Goal: Contribute content

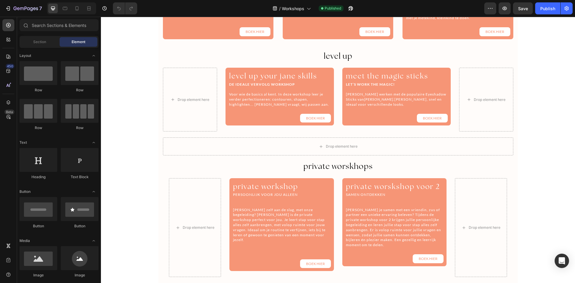
scroll to position [356, 0]
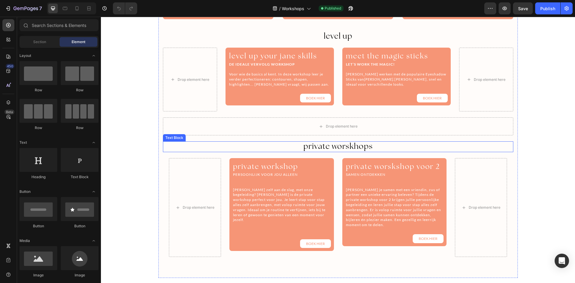
click at [351, 146] on span "private worskhops" at bounding box center [337, 146] width 69 height 10
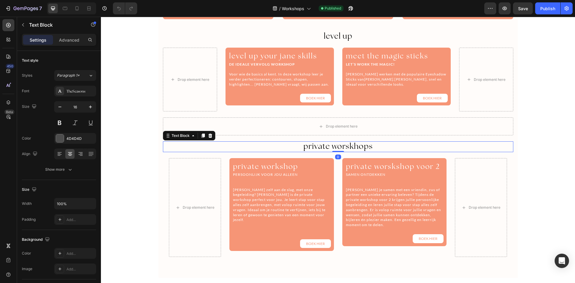
click at [347, 146] on span "private worskhops" at bounding box center [337, 146] width 69 height 10
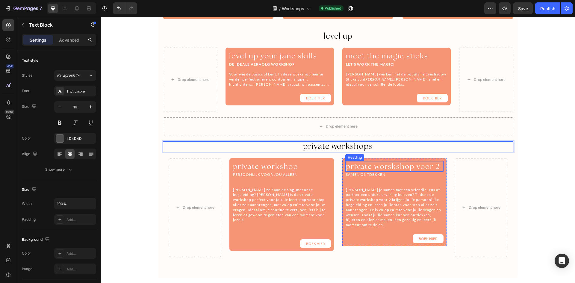
click at [393, 167] on span "private worskshop voor 2" at bounding box center [393, 166] width 94 height 9
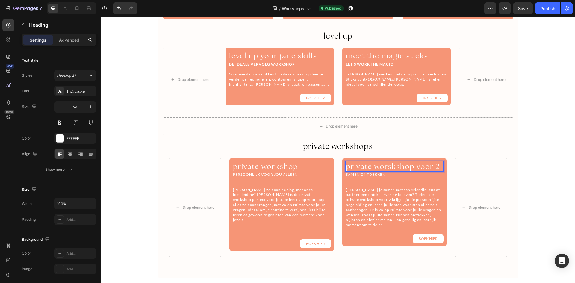
click at [390, 166] on span "private worskshop voor 2" at bounding box center [393, 166] width 94 height 9
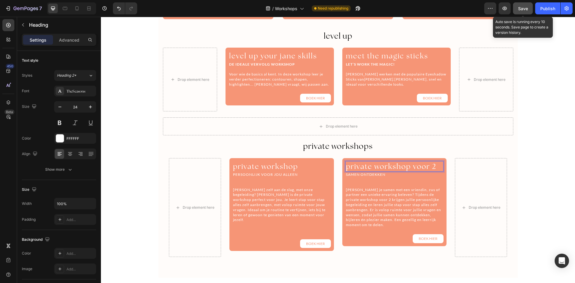
click at [531, 13] on button "Save" at bounding box center [523, 8] width 20 height 12
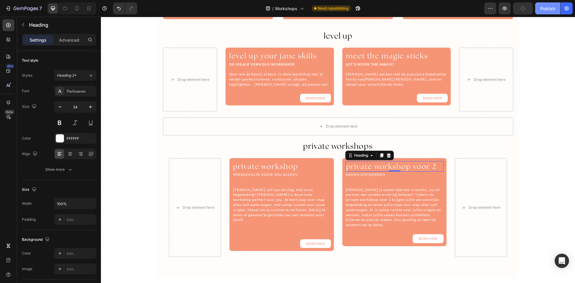
click at [541, 12] on button "Publish" at bounding box center [547, 8] width 25 height 12
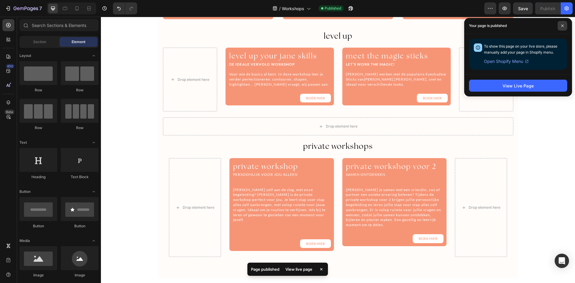
click at [563, 27] on icon at bounding box center [562, 25] width 3 height 3
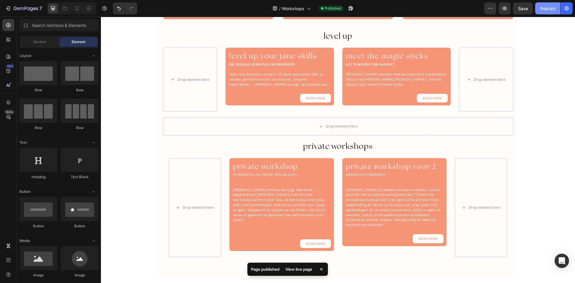
click at [544, 13] on button "Publish" at bounding box center [547, 8] width 25 height 12
click at [78, 11] on icon at bounding box center [77, 8] width 6 height 6
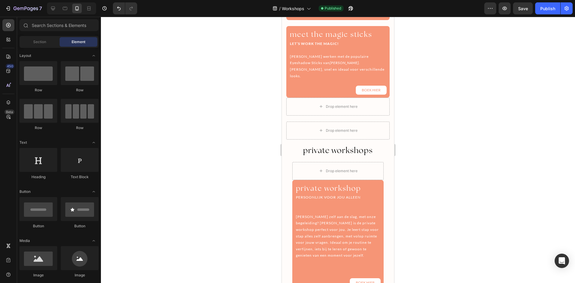
scroll to position [621, 0]
click at [16, 7] on icon "button" at bounding box center [25, 8] width 25 height 5
